Goal: Task Accomplishment & Management: Complete application form

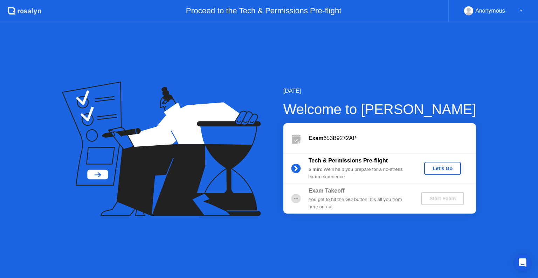
click at [449, 173] on button "Let's Go" at bounding box center [443, 168] width 37 height 13
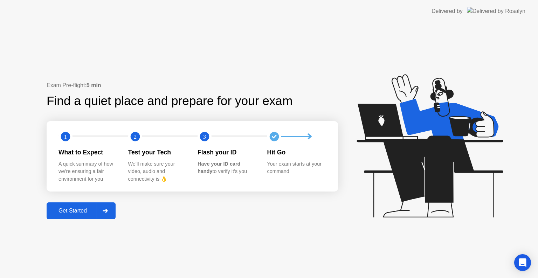
click at [59, 210] on div "Get Started" at bounding box center [73, 211] width 48 height 6
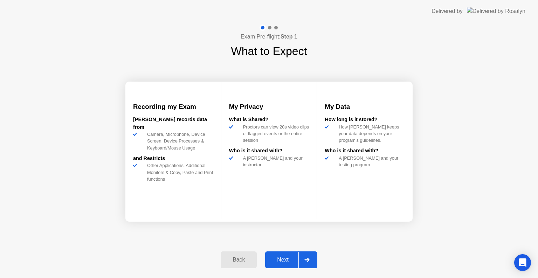
click at [306, 259] on icon at bounding box center [307, 260] width 5 height 4
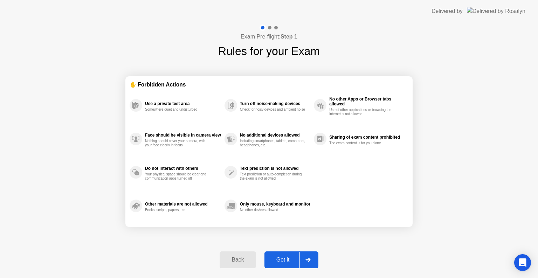
click at [306, 259] on icon at bounding box center [308, 260] width 5 height 4
select select "**********"
select select "*******"
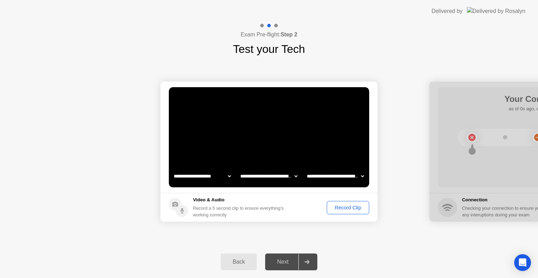
click at [349, 207] on div "Record Clip" at bounding box center [349, 208] width 38 height 6
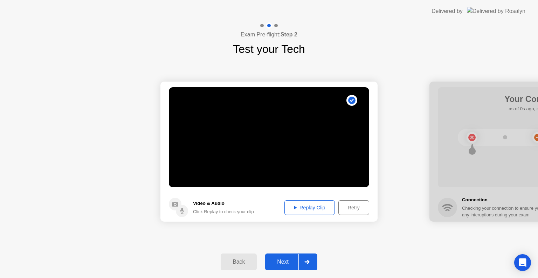
click at [328, 205] on div "Replay Clip" at bounding box center [310, 208] width 46 height 6
click at [348, 209] on div "Retry" at bounding box center [354, 208] width 26 height 6
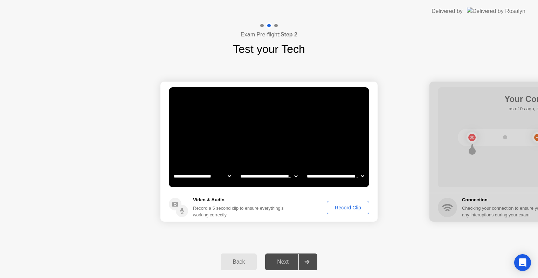
click at [348, 209] on div "Record Clip" at bounding box center [349, 208] width 38 height 6
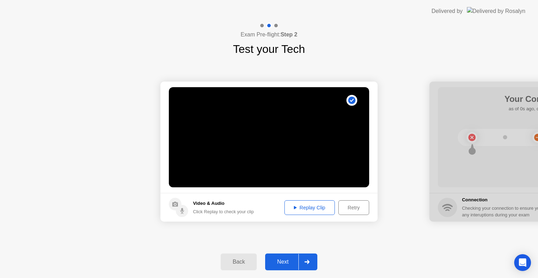
click at [322, 208] on div "Replay Clip" at bounding box center [310, 208] width 46 height 6
click at [310, 264] on div at bounding box center [307, 262] width 17 height 16
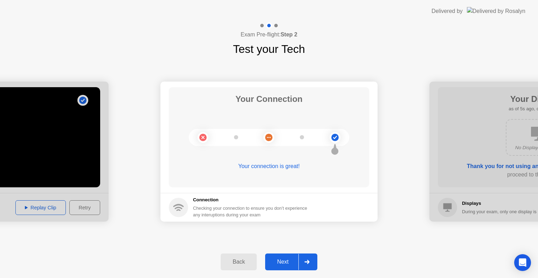
click at [312, 264] on div at bounding box center [307, 262] width 17 height 16
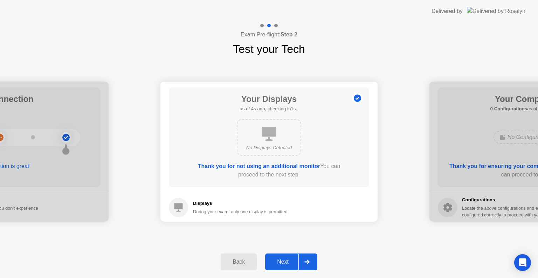
click at [391, 252] on div "Back Next" at bounding box center [269, 262] width 538 height 32
click at [313, 264] on div at bounding box center [307, 262] width 17 height 16
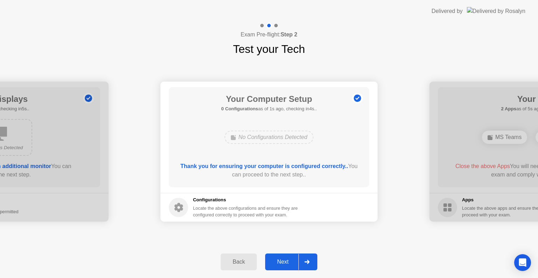
click at [306, 260] on icon at bounding box center [307, 262] width 5 height 4
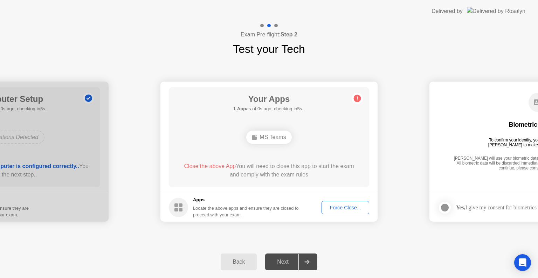
click at [335, 206] on div "Force Close..." at bounding box center [345, 208] width 43 height 6
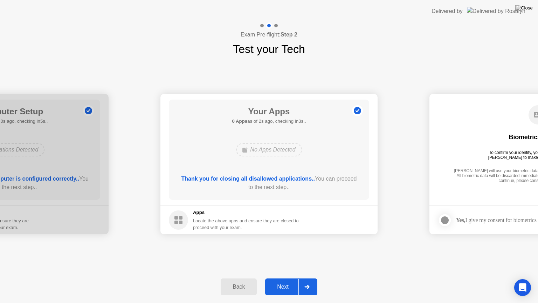
click at [312, 278] on div at bounding box center [307, 287] width 17 height 16
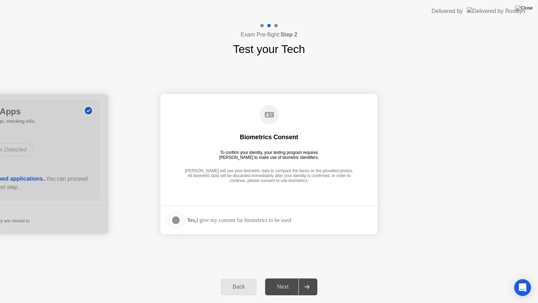
click at [177, 218] on div at bounding box center [176, 220] width 8 height 8
click at [311, 278] on div at bounding box center [307, 287] width 17 height 16
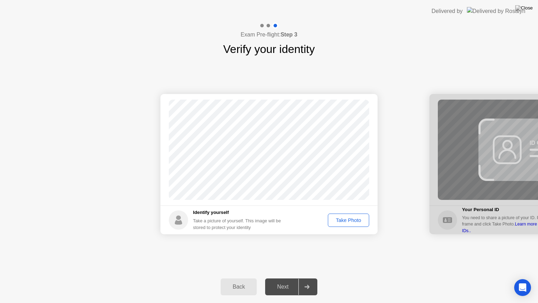
click at [344, 219] on div "Take Photo" at bounding box center [349, 220] width 36 height 6
click at [344, 219] on div "Retake" at bounding box center [353, 220] width 27 height 6
click at [344, 219] on div "Take Photo" at bounding box center [349, 220] width 36 height 6
click at [311, 278] on div at bounding box center [307, 287] width 17 height 16
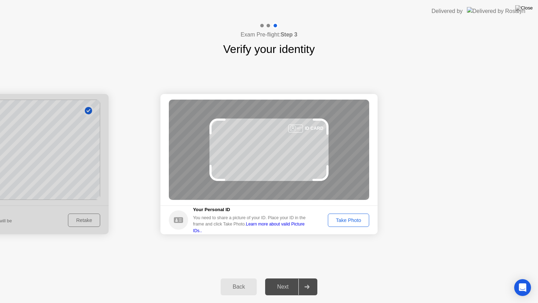
click at [357, 218] on div "Take Photo" at bounding box center [349, 220] width 36 height 6
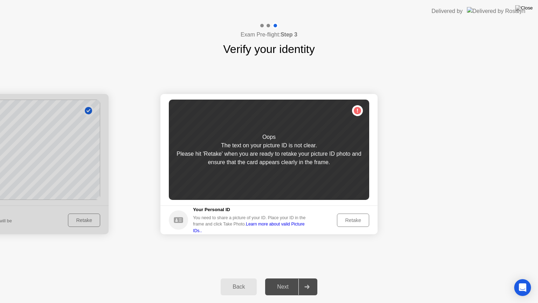
click at [357, 218] on div "Retake" at bounding box center [353, 220] width 27 height 6
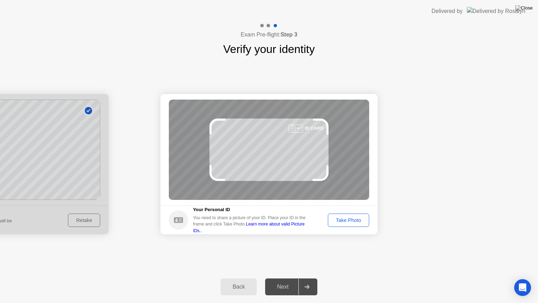
click at [357, 218] on div "Take Photo" at bounding box center [349, 220] width 36 height 6
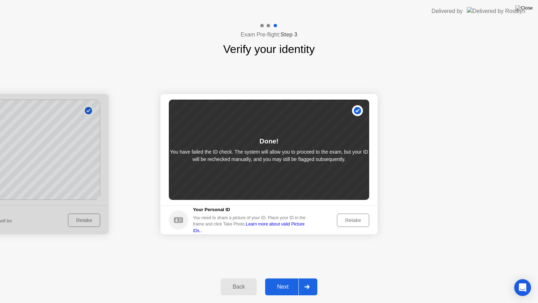
click at [357, 218] on div "Retake" at bounding box center [353, 220] width 27 height 6
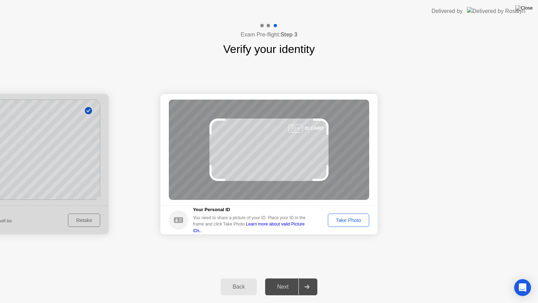
click at [357, 218] on div "Take Photo" at bounding box center [349, 220] width 36 height 6
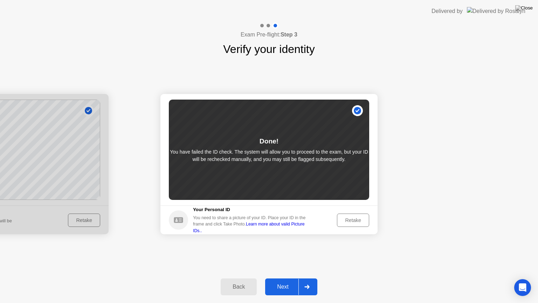
click at [310, 278] on div at bounding box center [307, 287] width 17 height 16
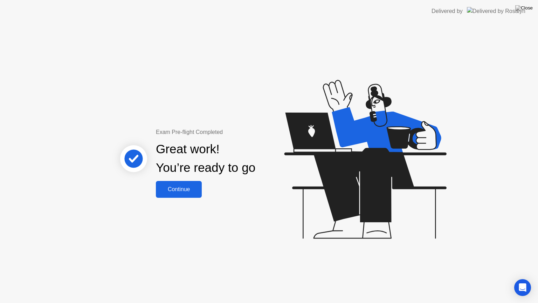
click at [194, 192] on div "Continue" at bounding box center [179, 189] width 42 height 6
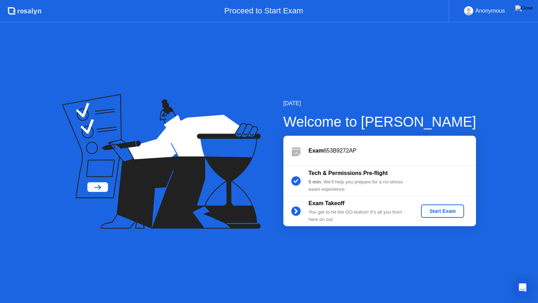
click at [453, 211] on div "Start Exam" at bounding box center [443, 211] width 38 height 6
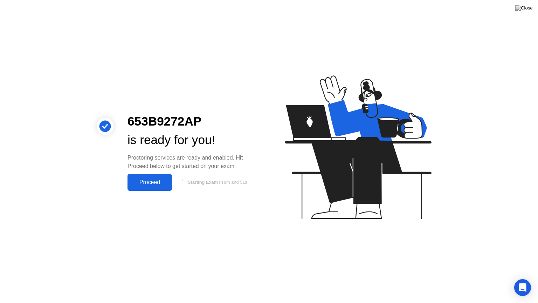
click at [160, 179] on div "Proceed" at bounding box center [150, 182] width 40 height 6
